Goal: Task Accomplishment & Management: Complete application form

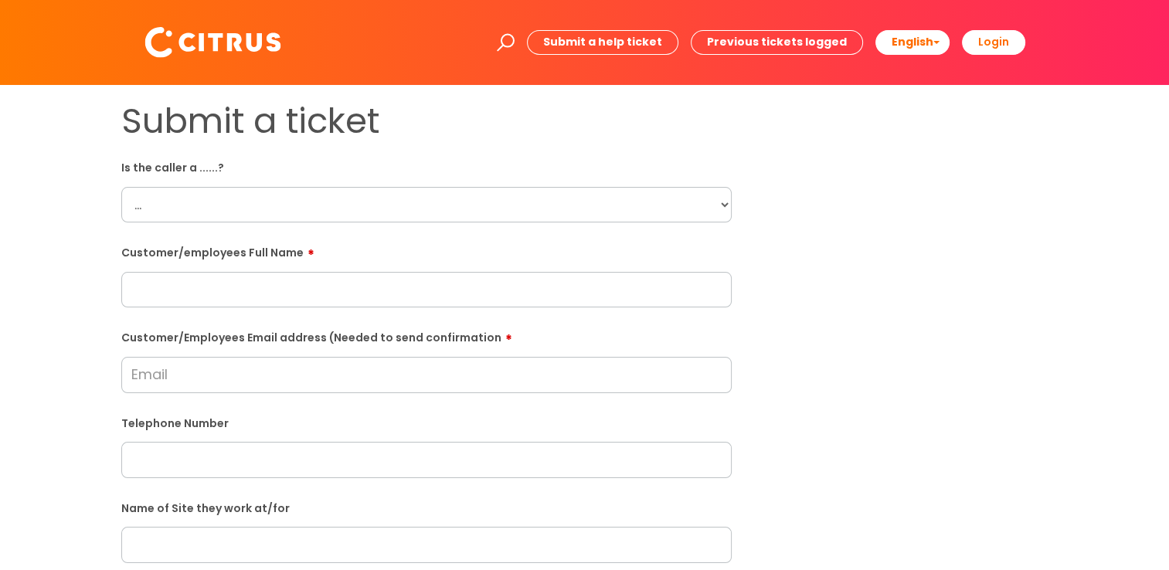
click at [297, 195] on select "... Citrus Customer Citrus Employee [DEMOGRAPHIC_DATA] Supplier" at bounding box center [426, 205] width 610 height 36
select select "Citrus Employee"
click at [121, 187] on select "... Citrus Customer Citrus Employee [DEMOGRAPHIC_DATA] Supplier" at bounding box center [426, 205] width 610 height 36
click at [216, 298] on input "text" at bounding box center [426, 290] width 610 height 36
paste input "Daize Fousa"
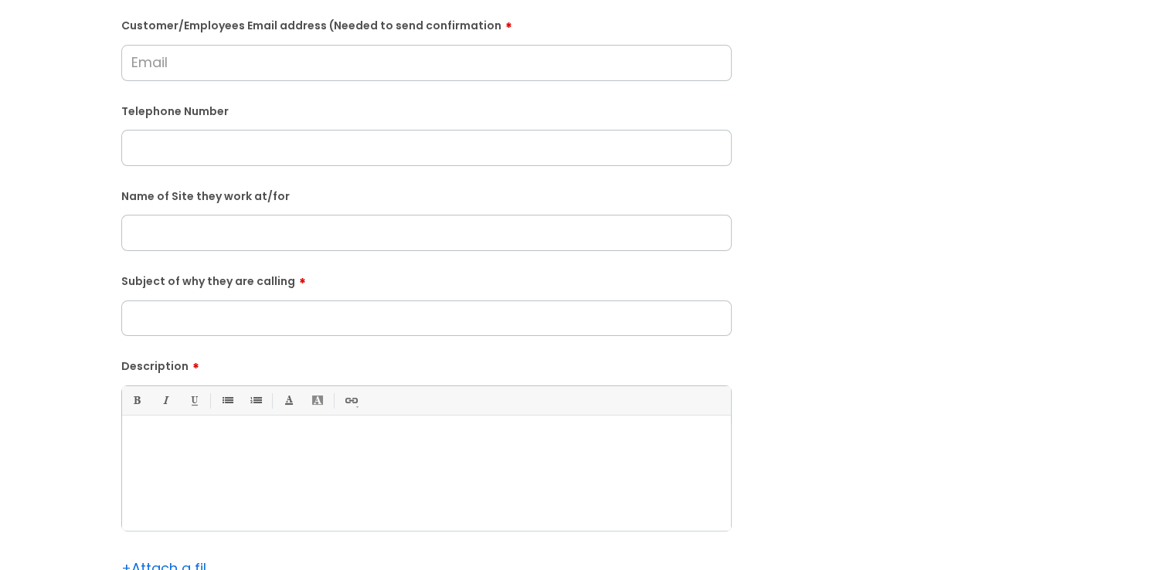
scroll to position [386, 0]
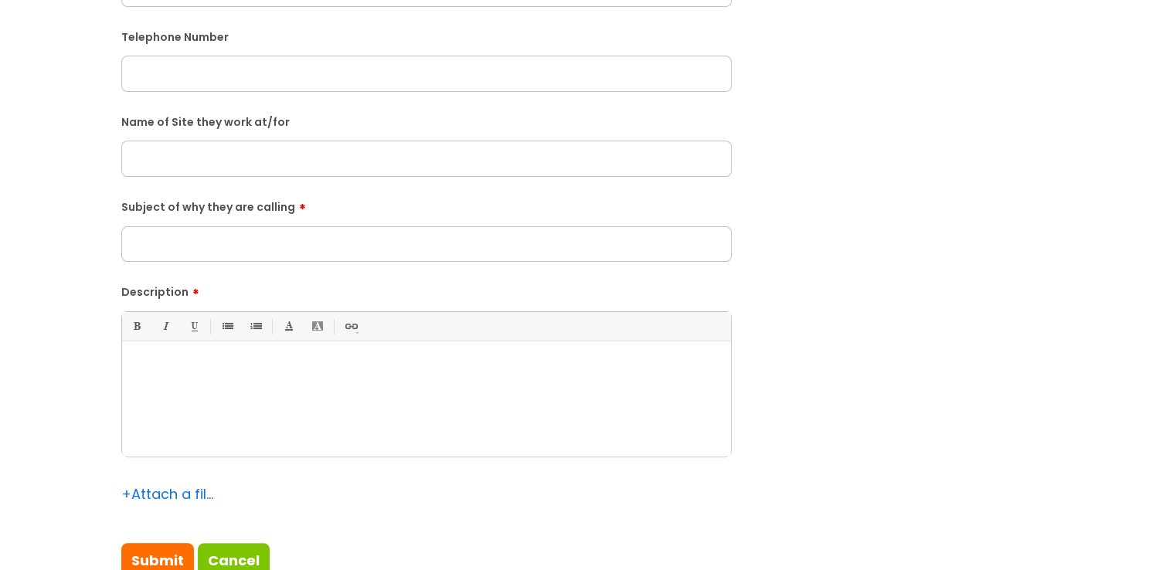
type input "Daize Fousa"
click at [236, 398] on div at bounding box center [426, 403] width 609 height 107
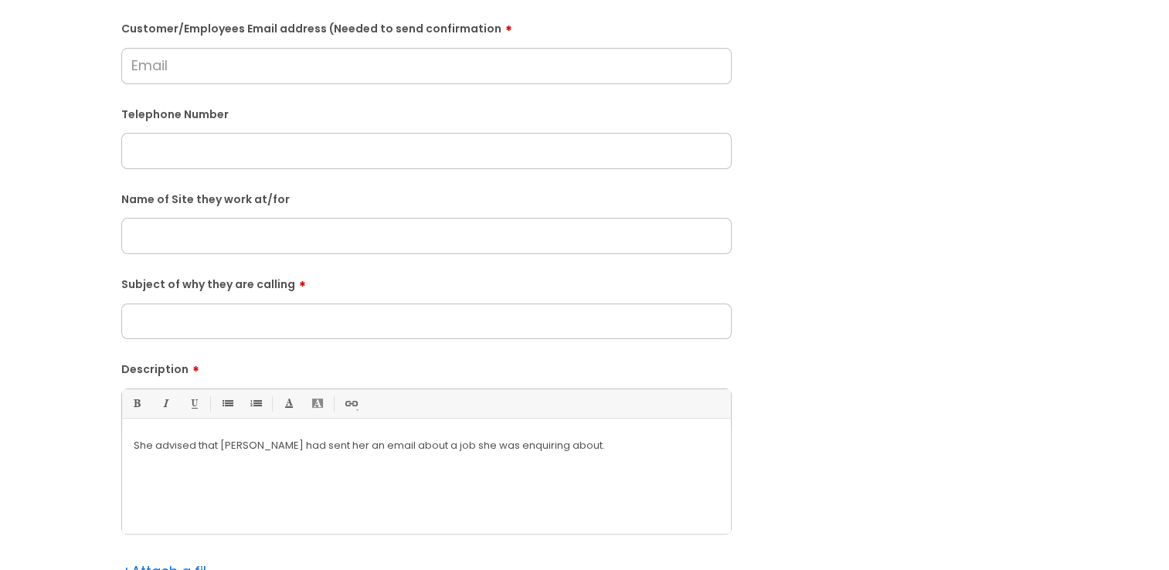
click at [191, 165] on input "text" at bounding box center [426, 151] width 610 height 36
paste input "07961166226"
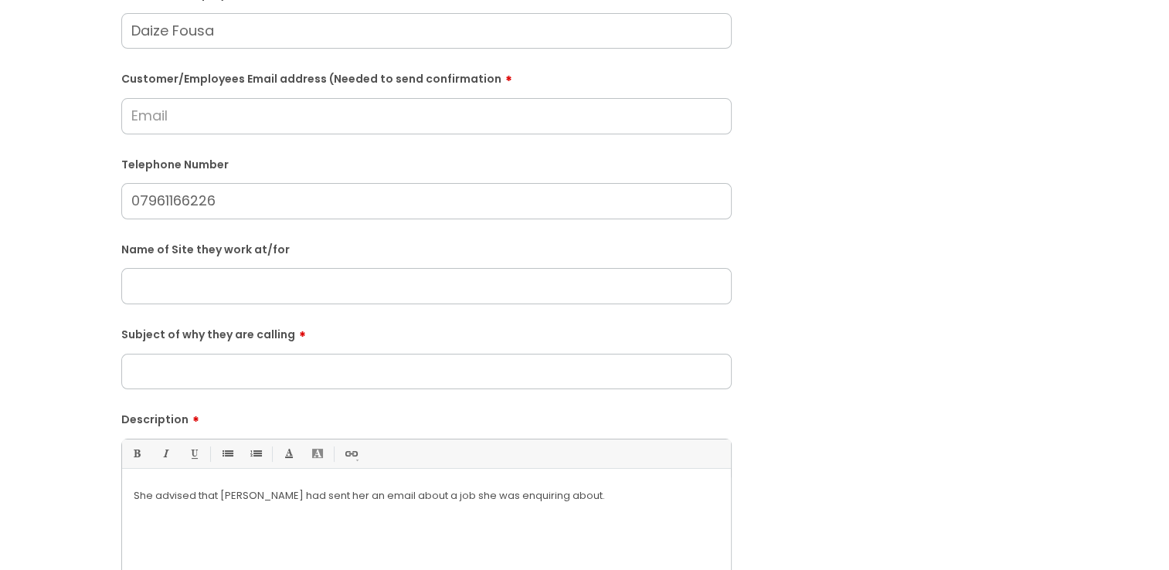
scroll to position [232, 0]
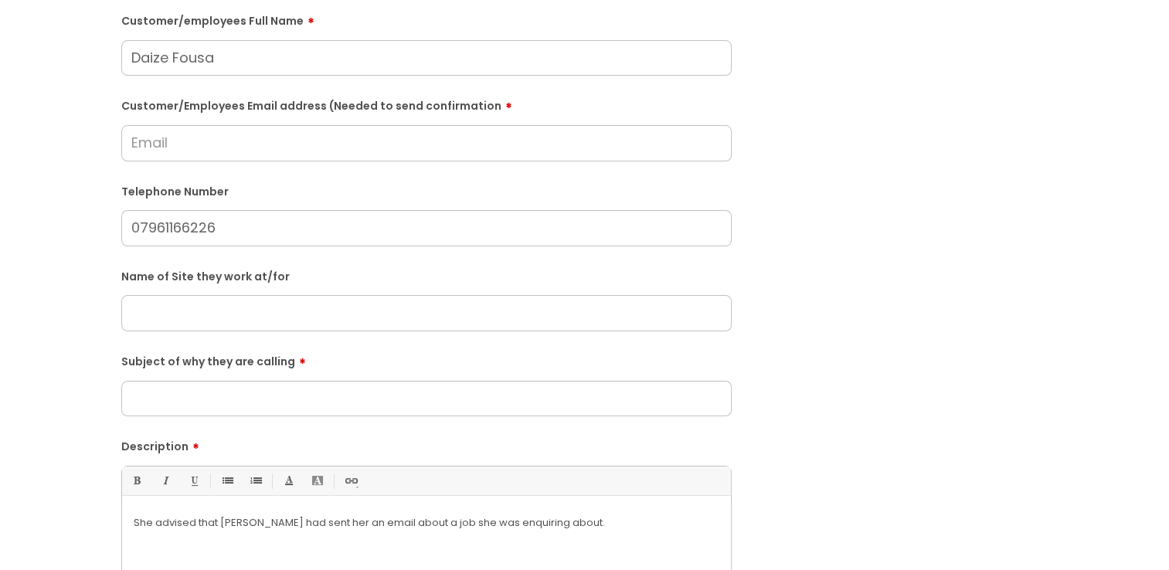
type input "07961166226"
click at [340, 397] on input "Subject of why they are calling" at bounding box center [426, 399] width 610 height 36
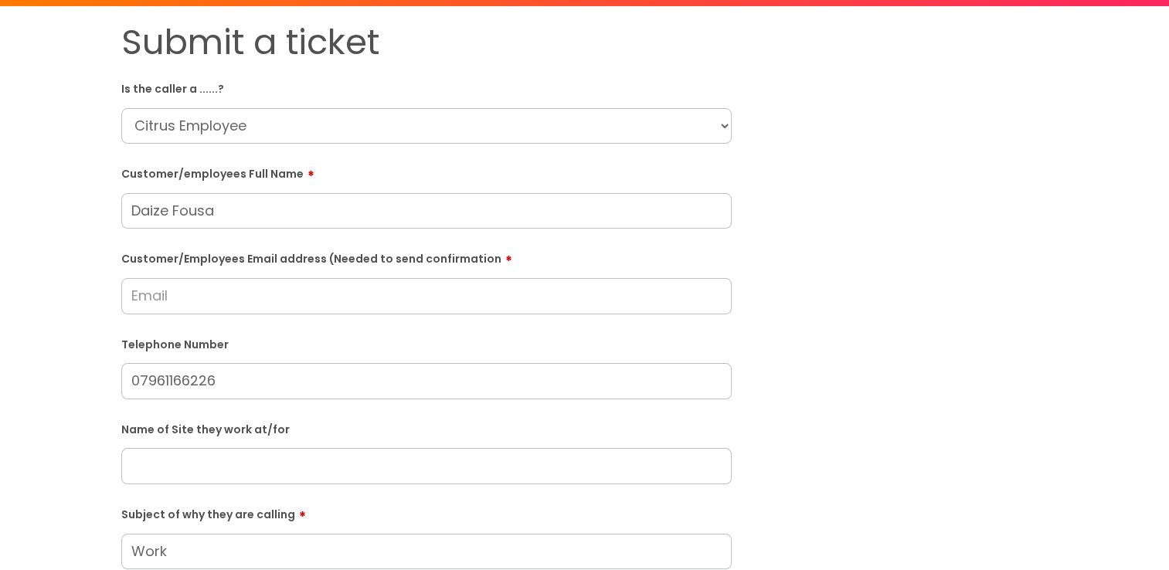
scroll to position [77, 0]
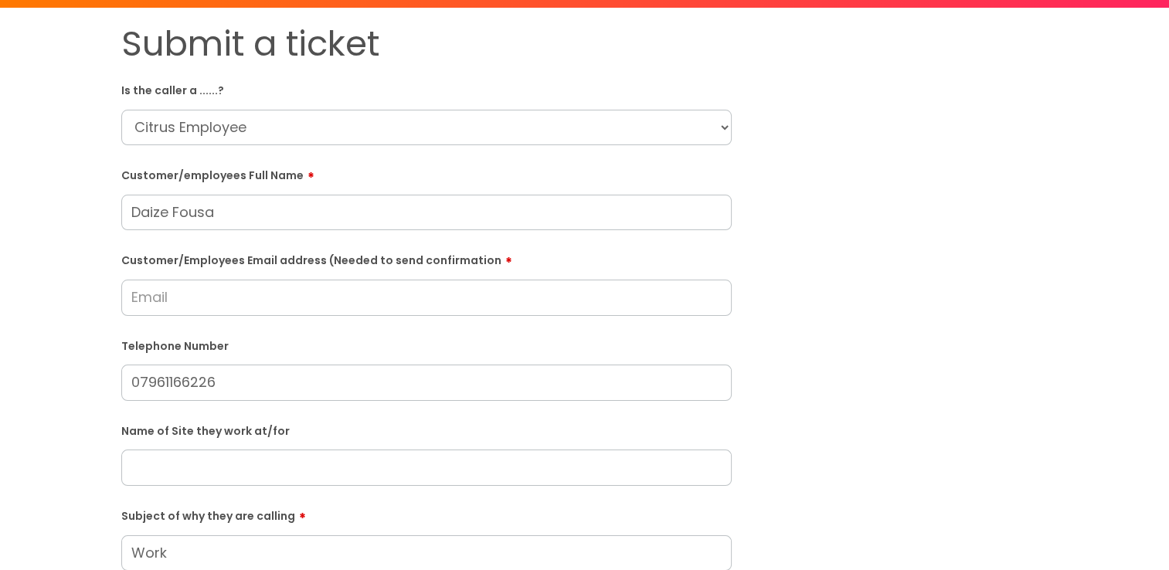
type input "Work"
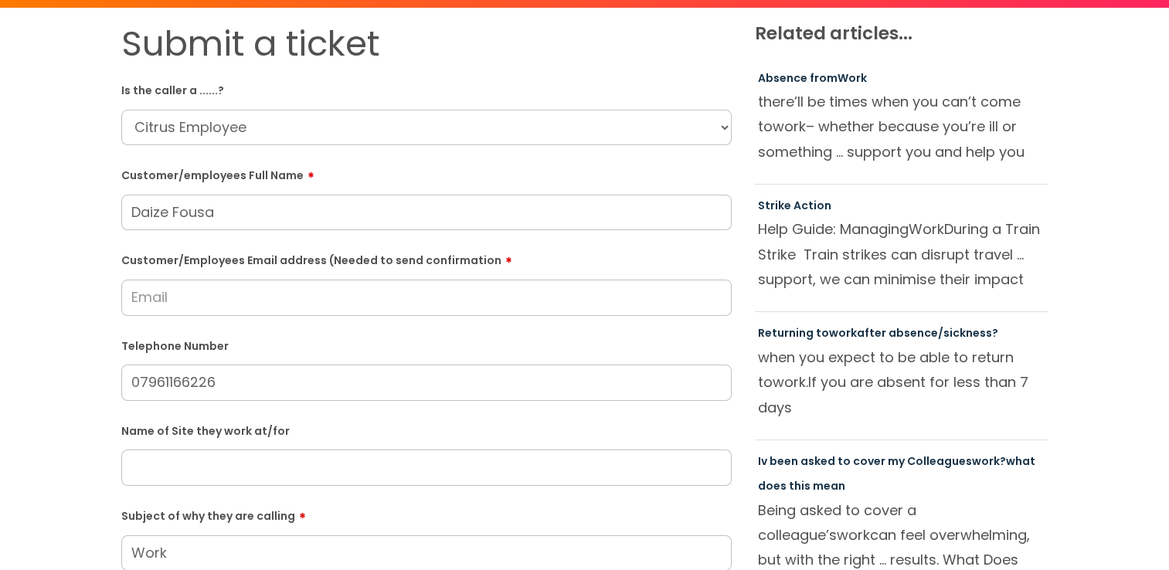
click at [144, 285] on input "Customer/Employees Email address (Needed to send confirmation" at bounding box center [426, 298] width 610 height 36
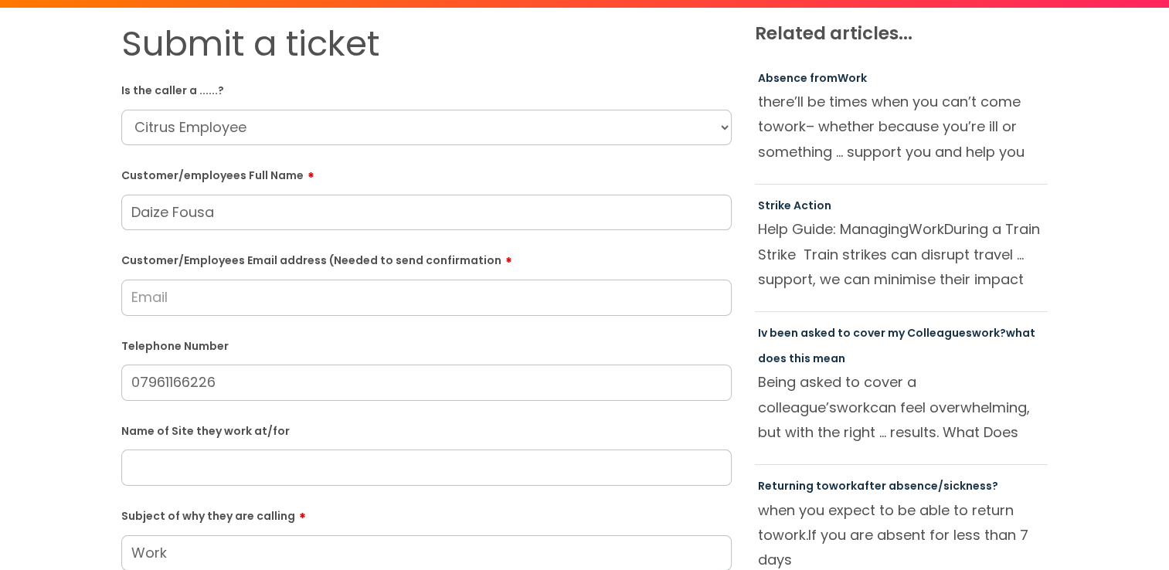
paste input "[EMAIL_ADDRESS][DOMAIN_NAME]"
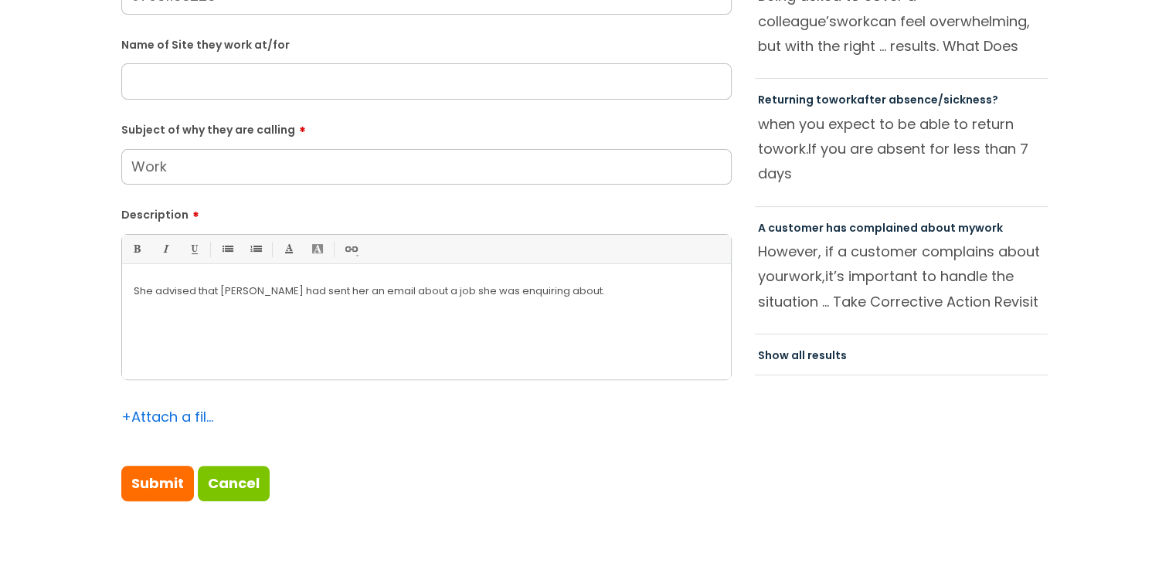
type input "[EMAIL_ADDRESS][DOMAIN_NAME]"
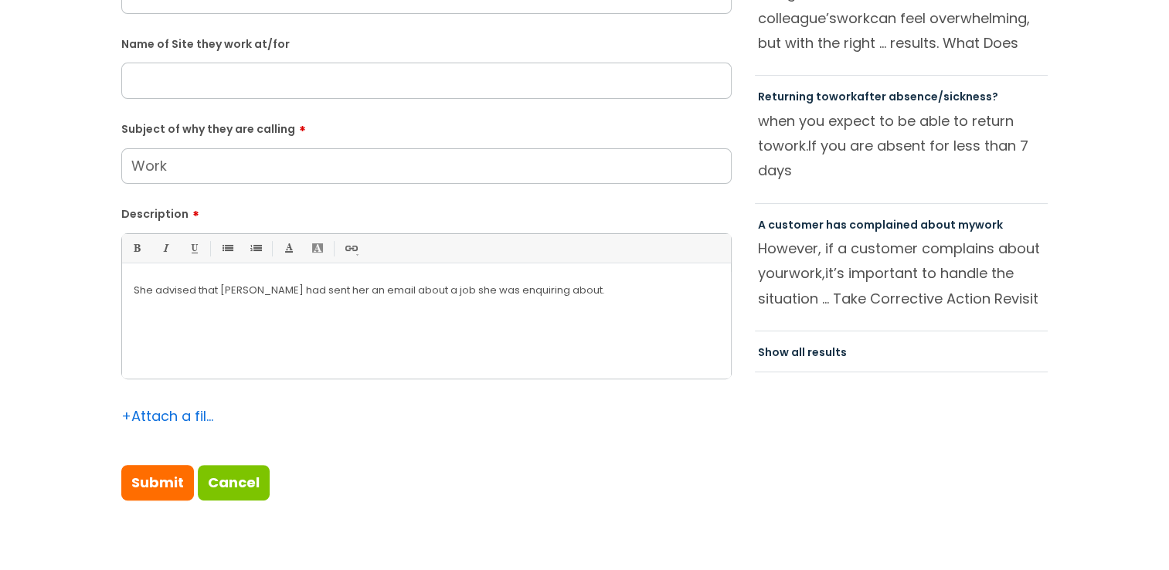
click at [610, 301] on div "She advised that [PERSON_NAME] had sent her an email about a job she was enquir…" at bounding box center [426, 325] width 609 height 107
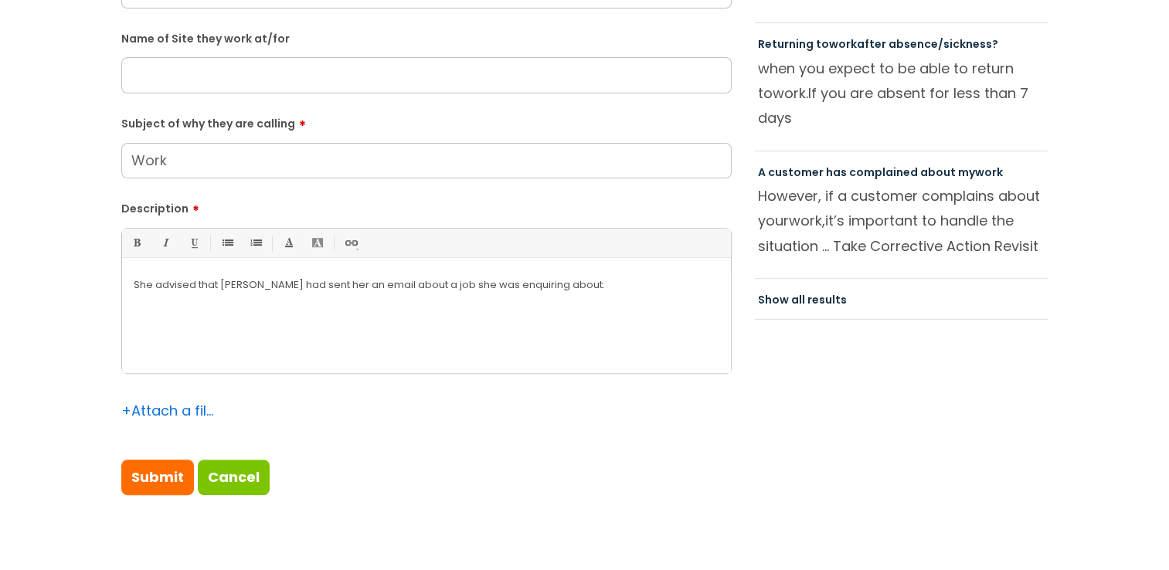
scroll to position [524, 0]
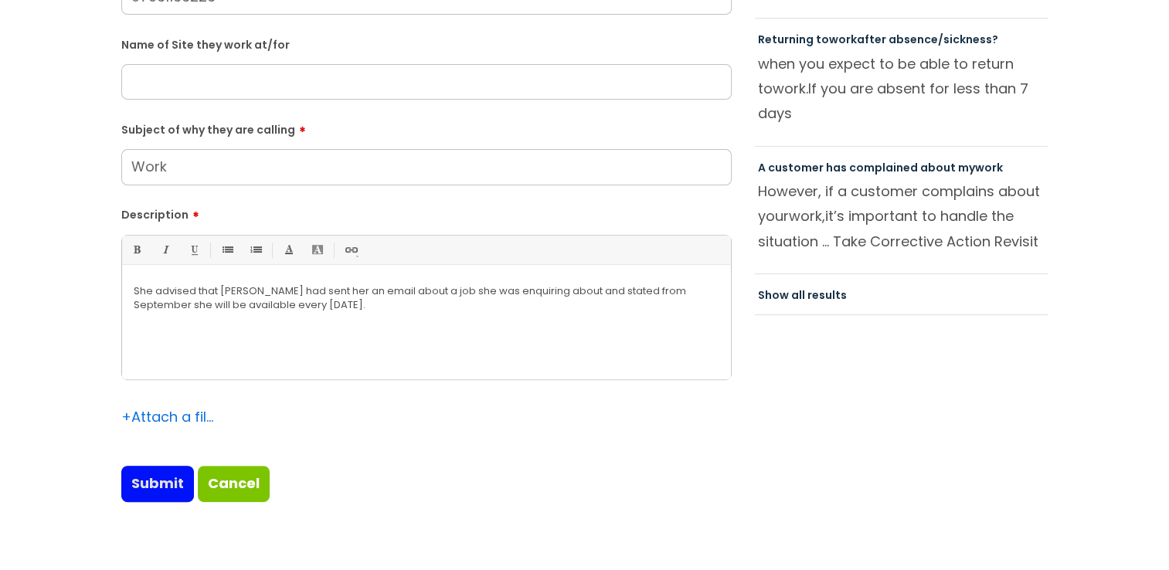
click at [134, 501] on div "Submit a ticket Is the caller a ......? ... Citrus Customer Citrus Employee [DE…" at bounding box center [426, 52] width 633 height 950
click at [149, 482] on input "Submit" at bounding box center [157, 484] width 73 height 36
type input "Please Wait..."
